Goal: Browse casually: Explore the website without a specific task or goal

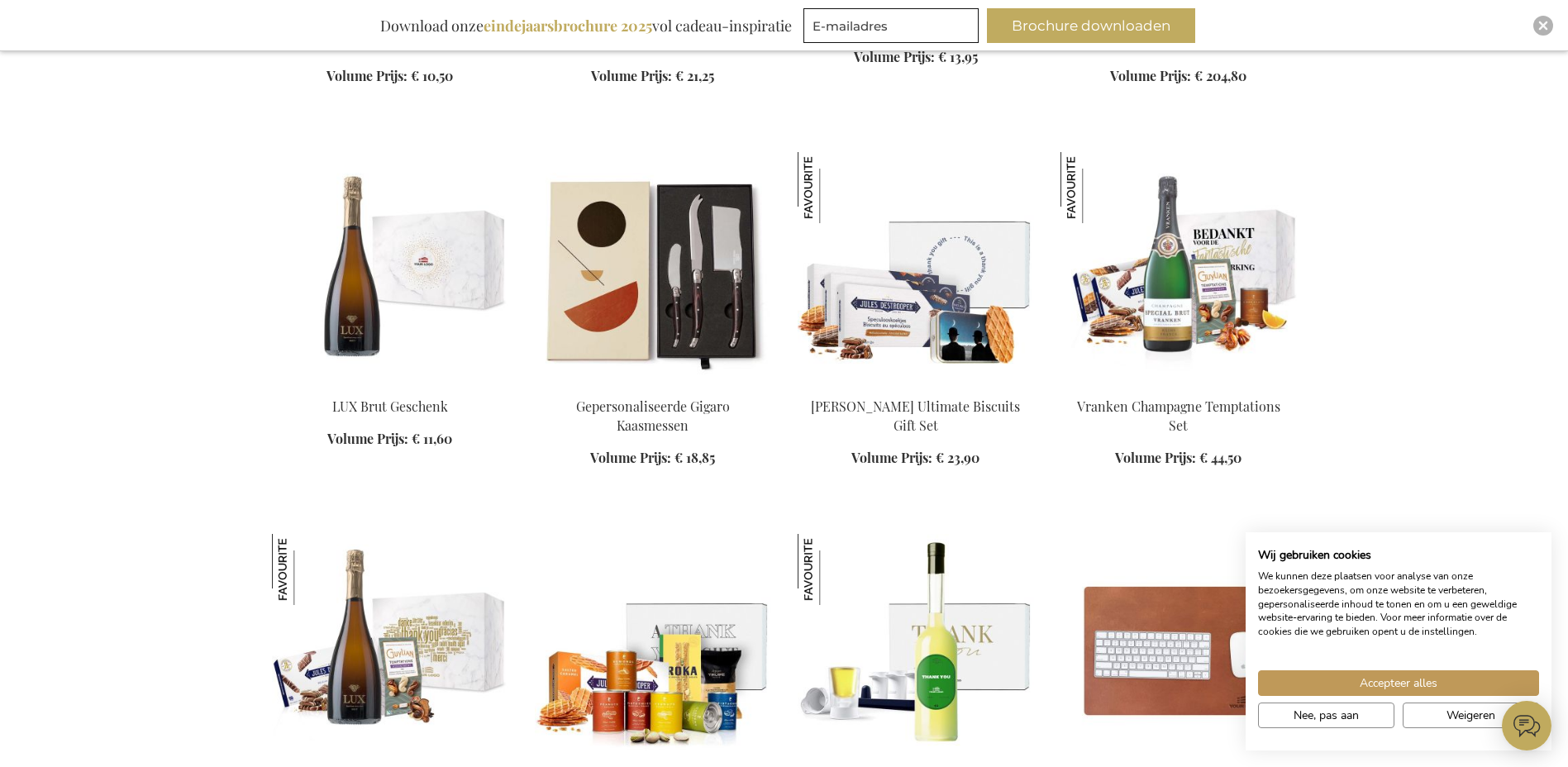
scroll to position [1488, 0]
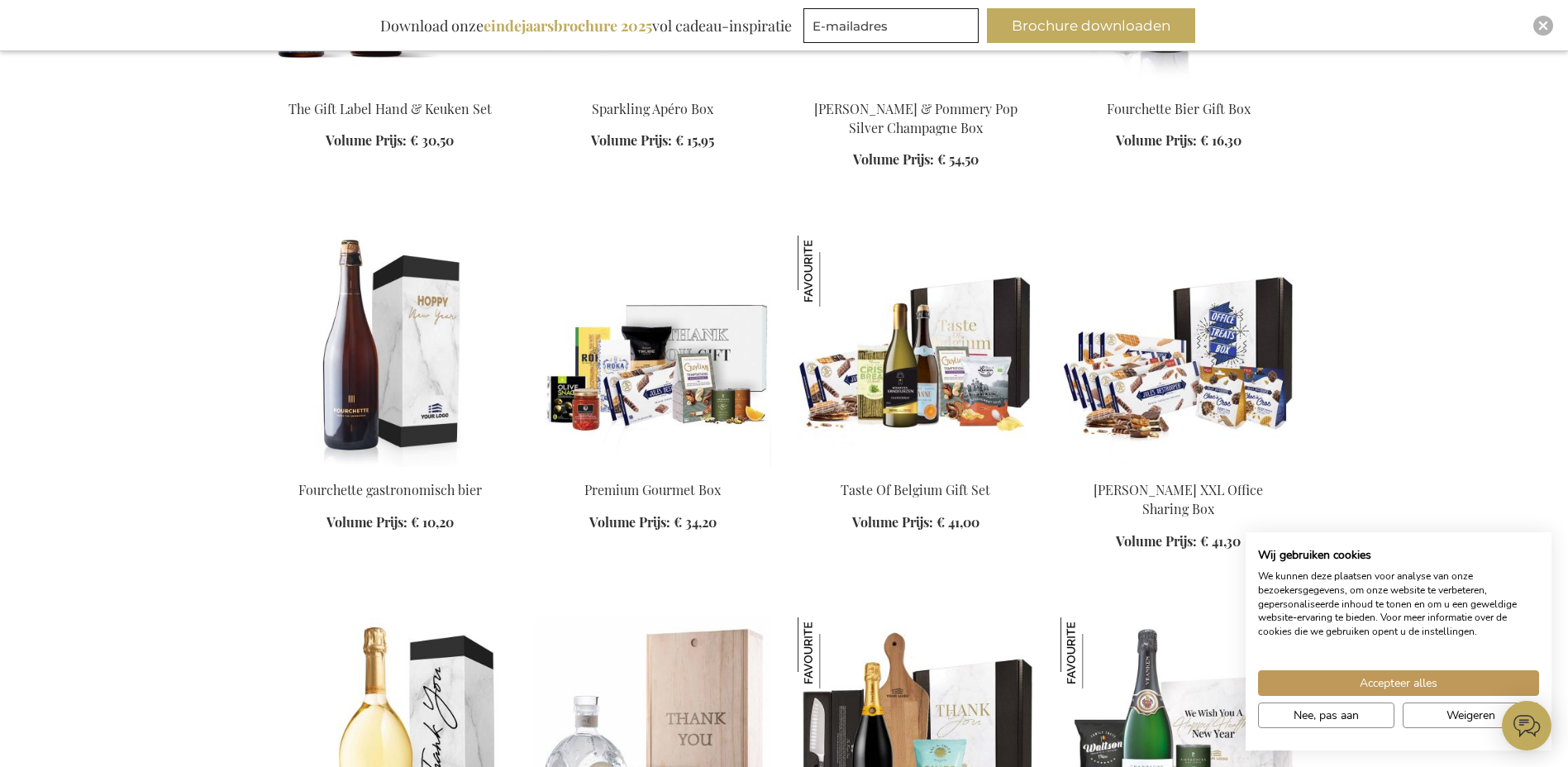
scroll to position [3306, 0]
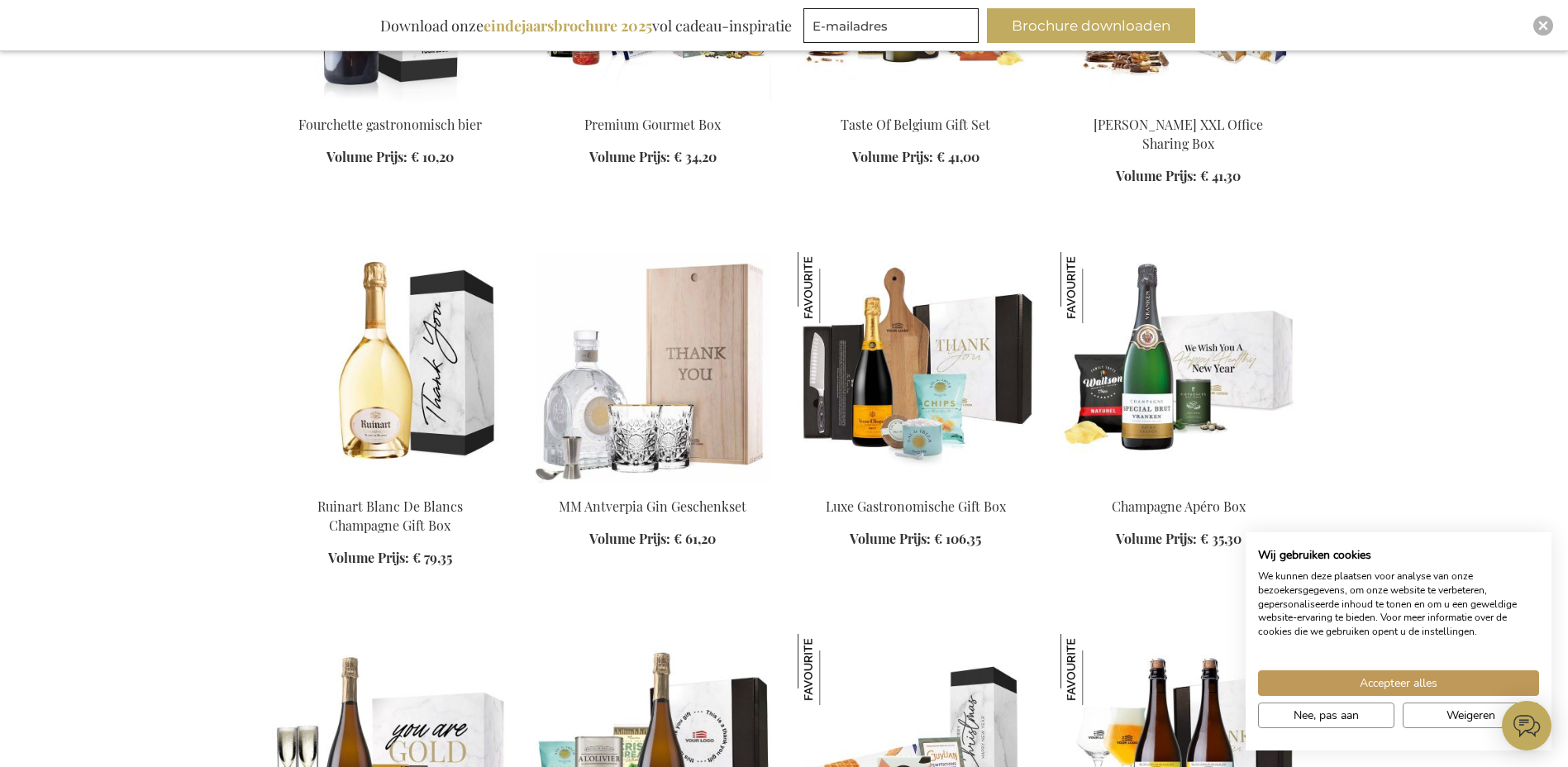
scroll to position [3637, 0]
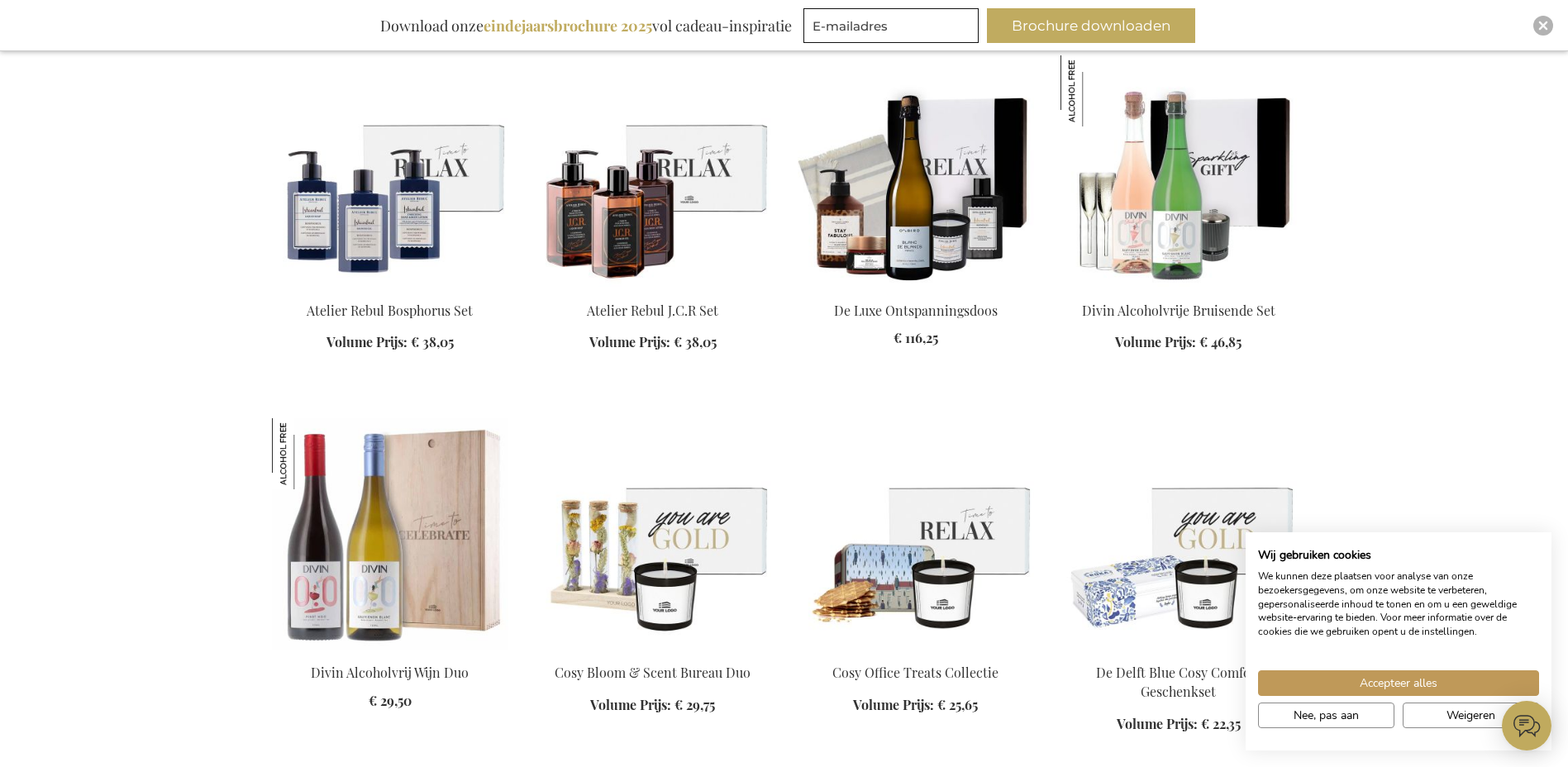
scroll to position [7605, 0]
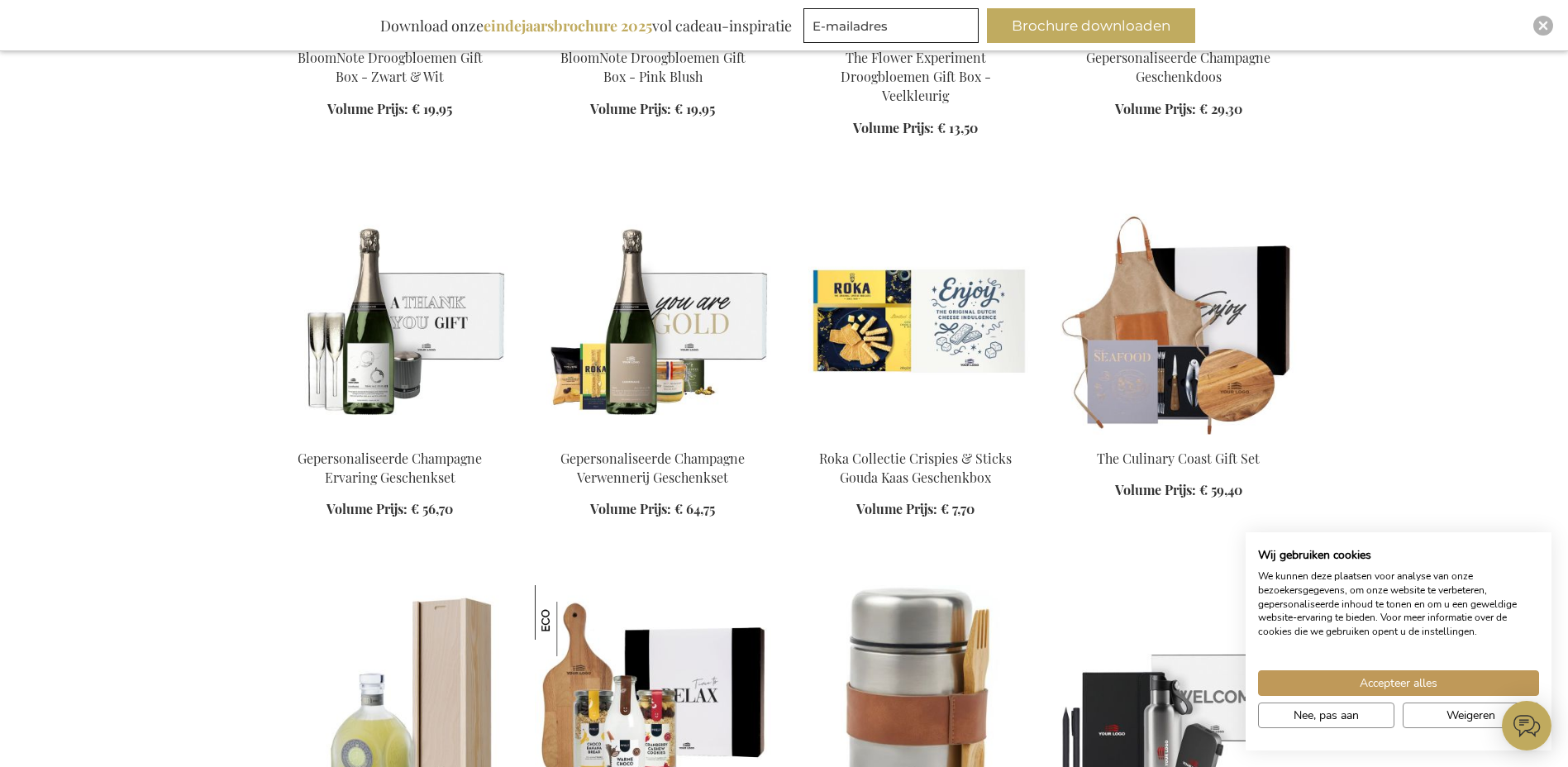
scroll to position [9010, 0]
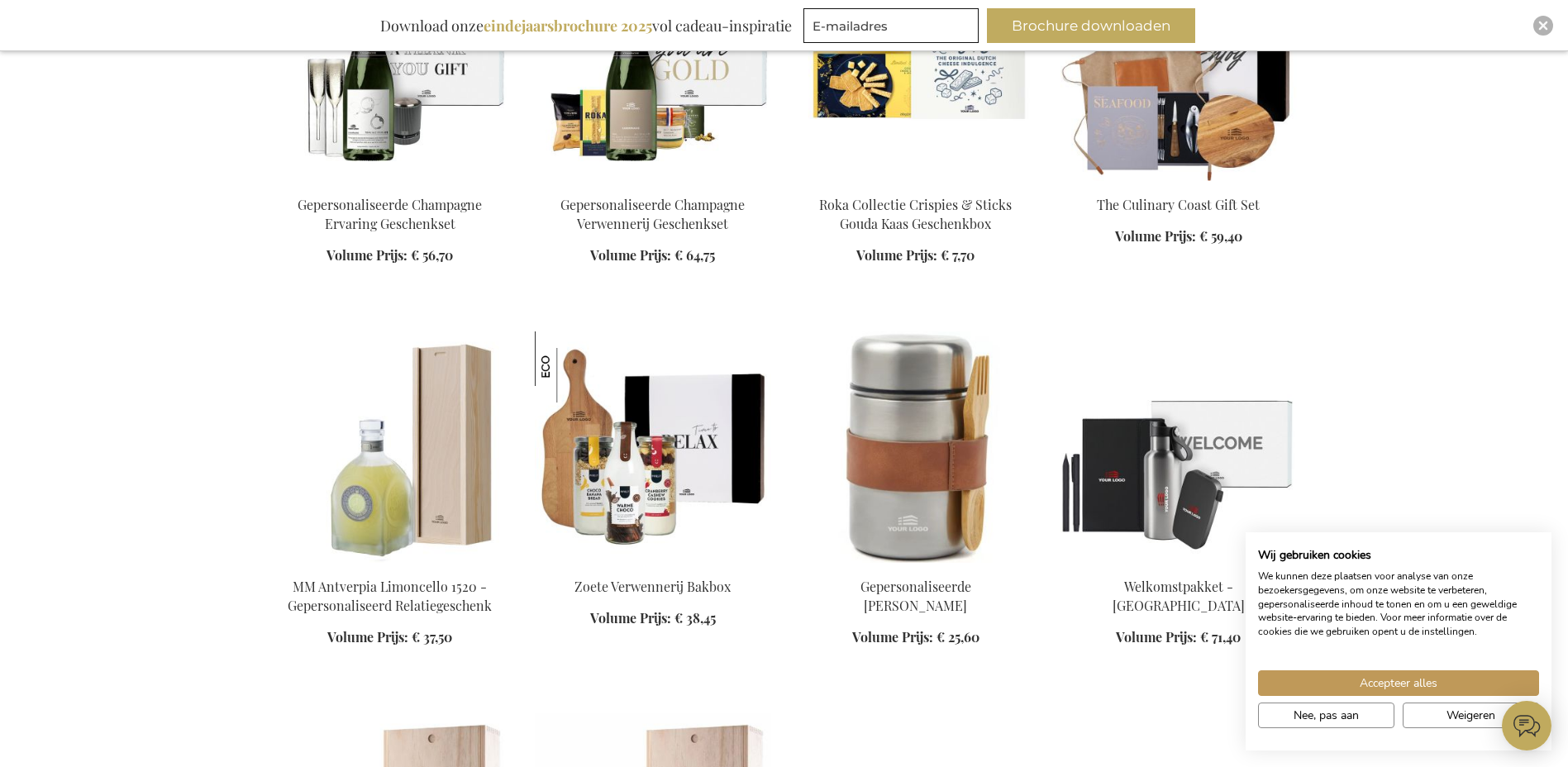
scroll to position [9258, 0]
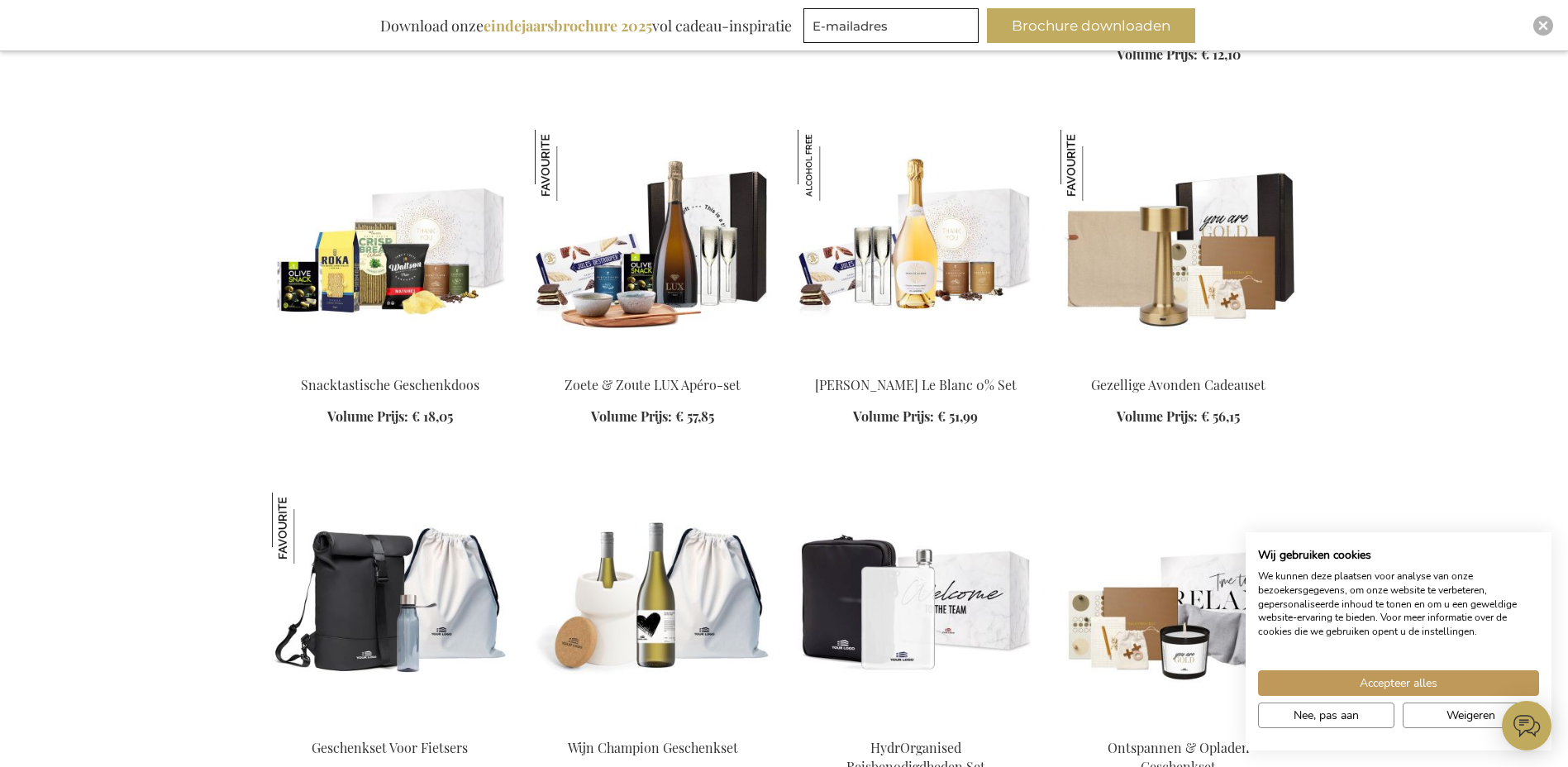
scroll to position [11490, 0]
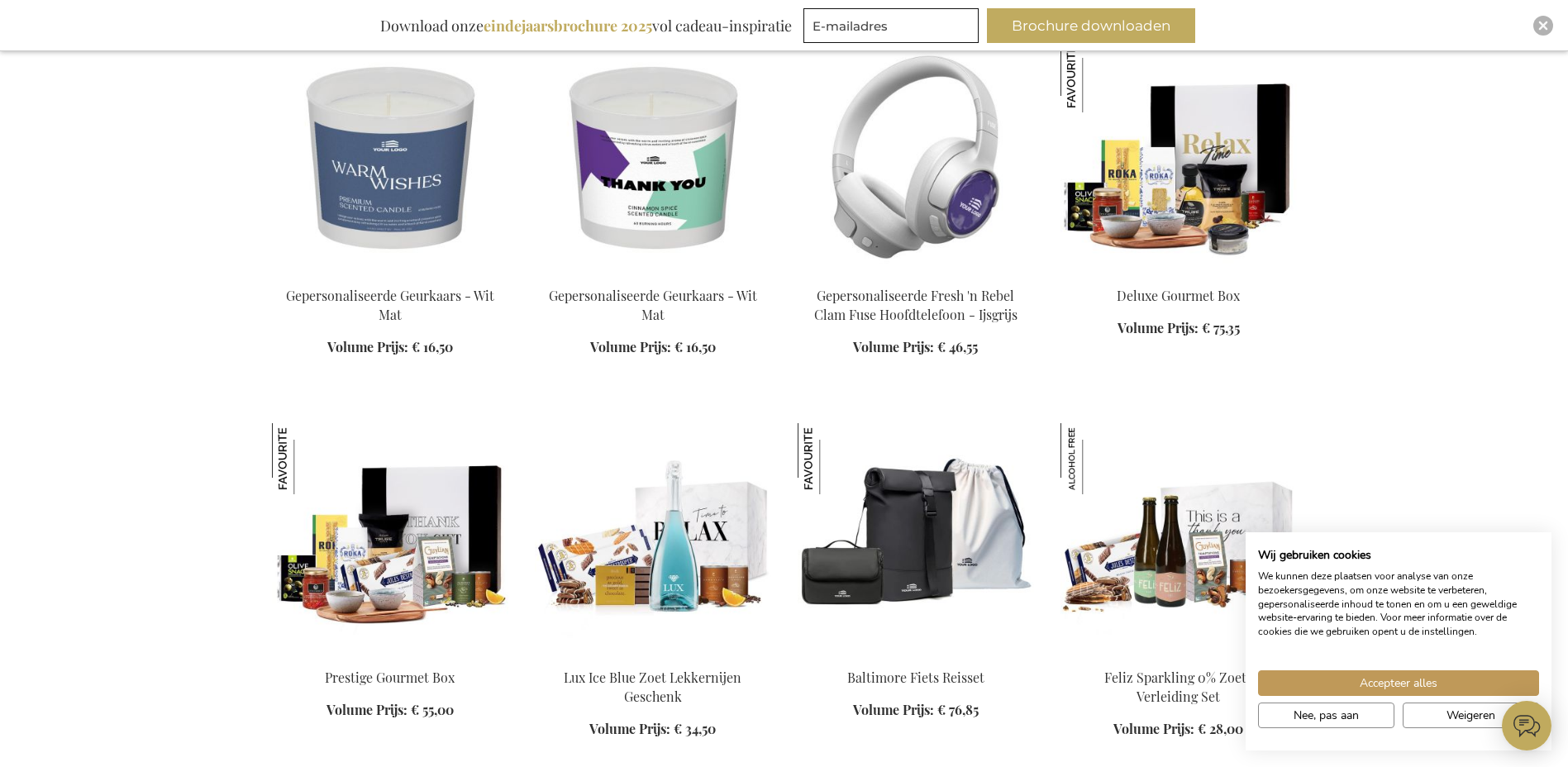
scroll to position [12647, 0]
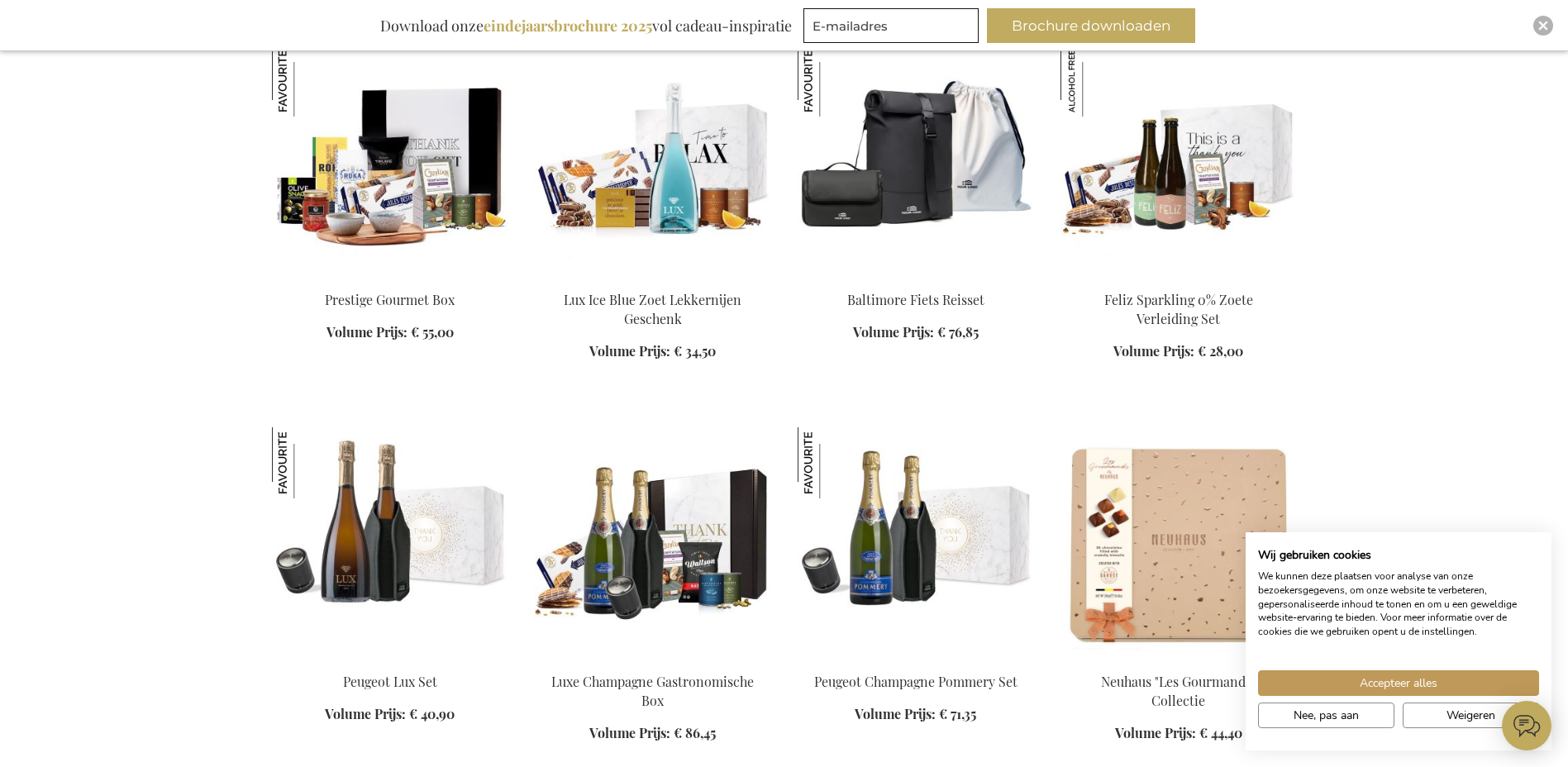
scroll to position [13143, 0]
